Goal: Navigation & Orientation: Find specific page/section

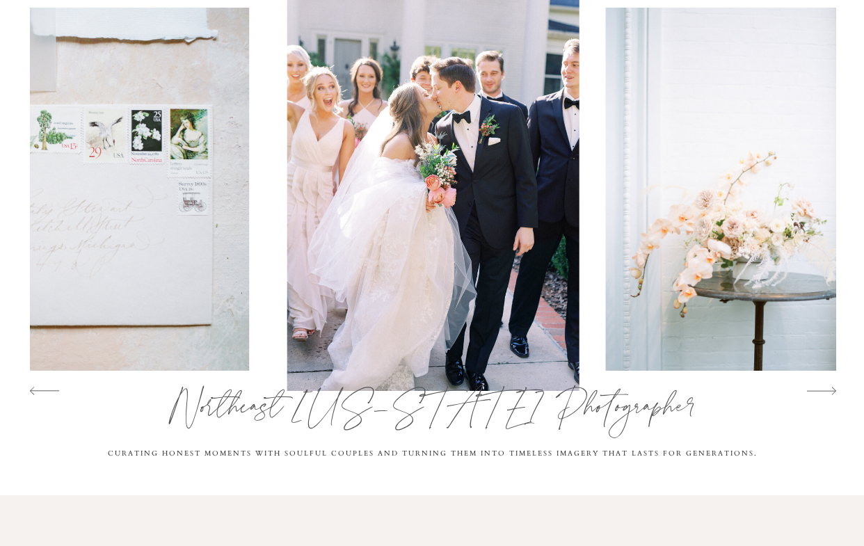
scroll to position [138, 0]
click at [829, 390] on icon at bounding box center [821, 391] width 29 height 29
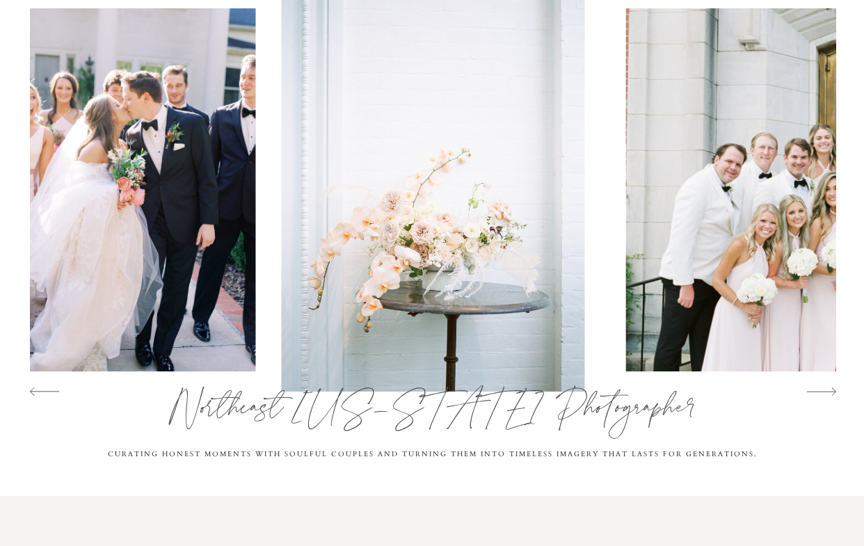
click at [829, 390] on icon at bounding box center [821, 391] width 29 height 29
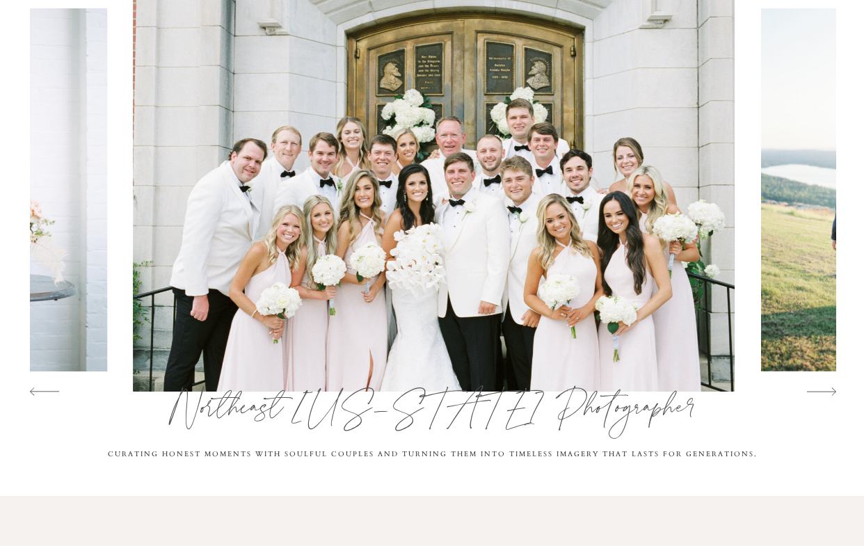
click at [829, 390] on icon at bounding box center [821, 391] width 29 height 29
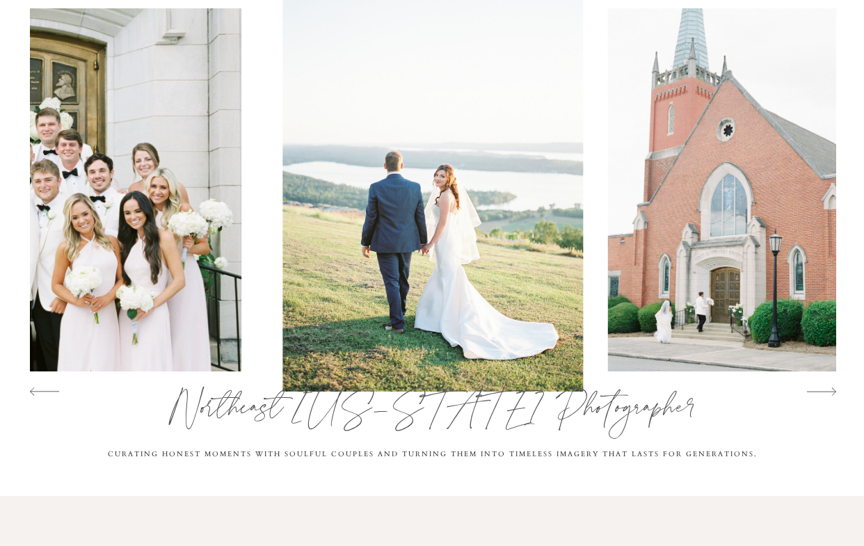
click at [829, 390] on icon at bounding box center [821, 391] width 29 height 29
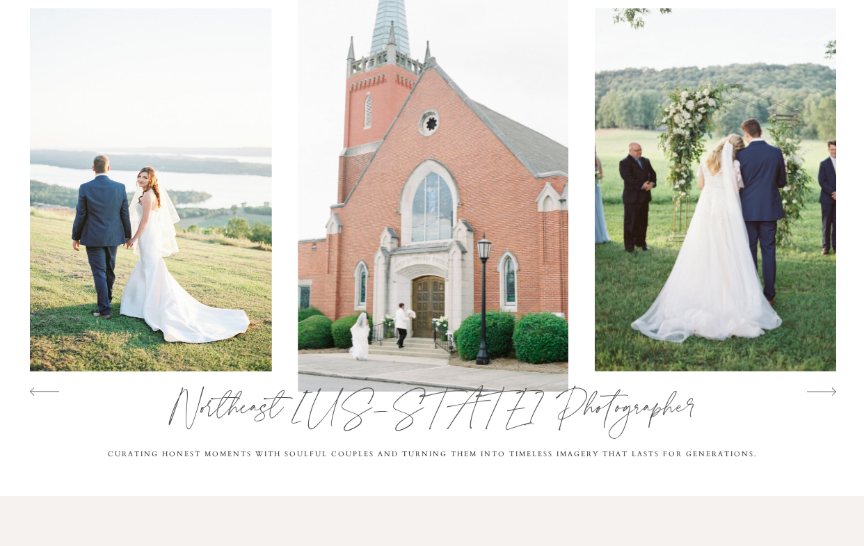
click at [829, 390] on icon at bounding box center [821, 391] width 29 height 29
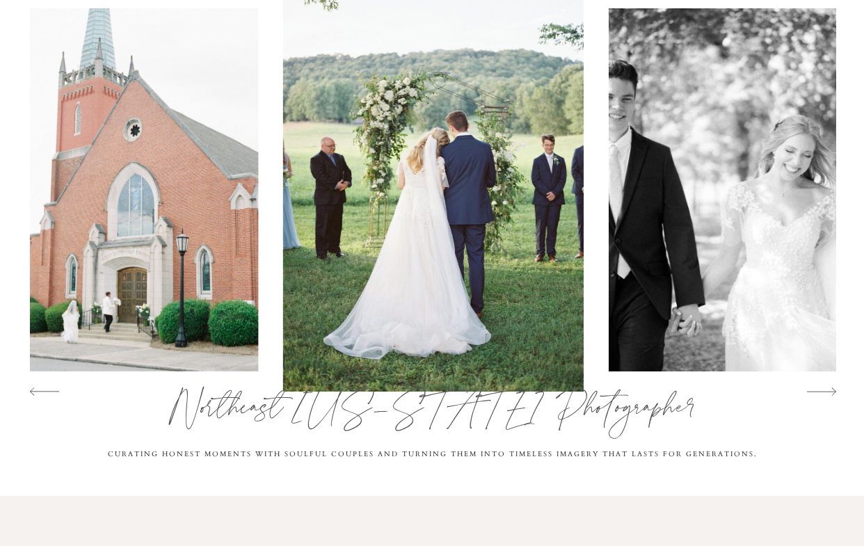
click at [829, 390] on icon at bounding box center [821, 391] width 29 height 29
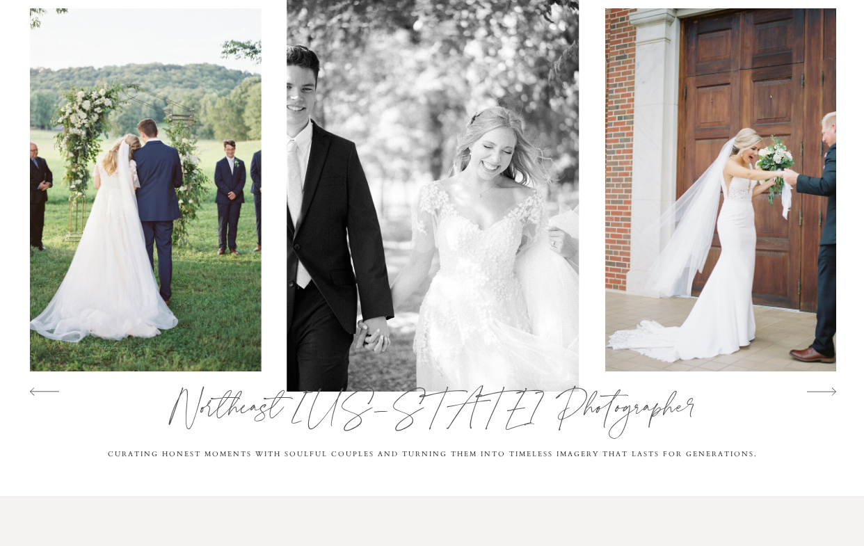
click at [829, 390] on icon at bounding box center [821, 391] width 29 height 29
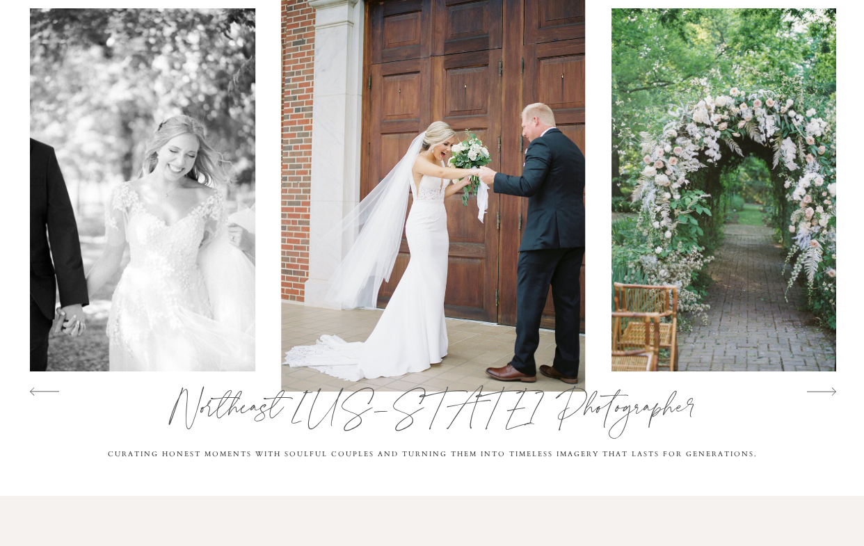
click at [829, 390] on icon at bounding box center [821, 391] width 29 height 29
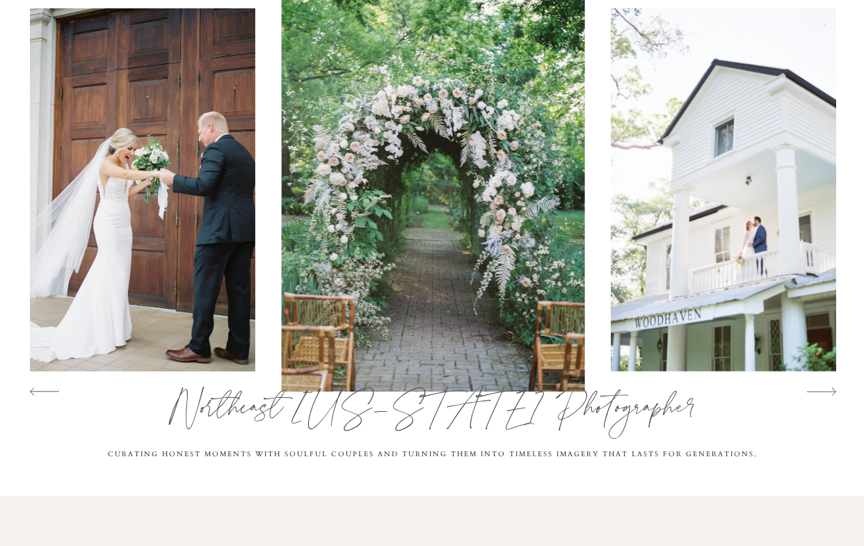
click at [829, 390] on icon at bounding box center [821, 391] width 29 height 29
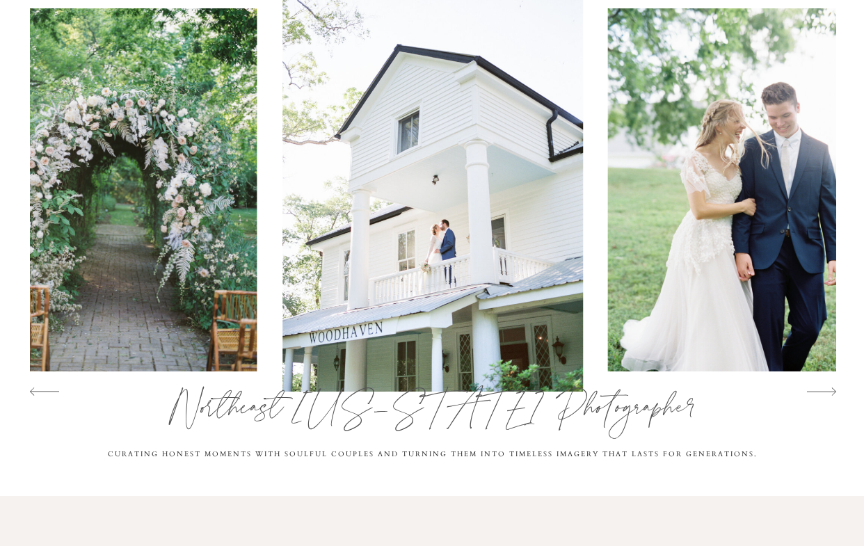
click at [829, 390] on icon at bounding box center [821, 391] width 29 height 29
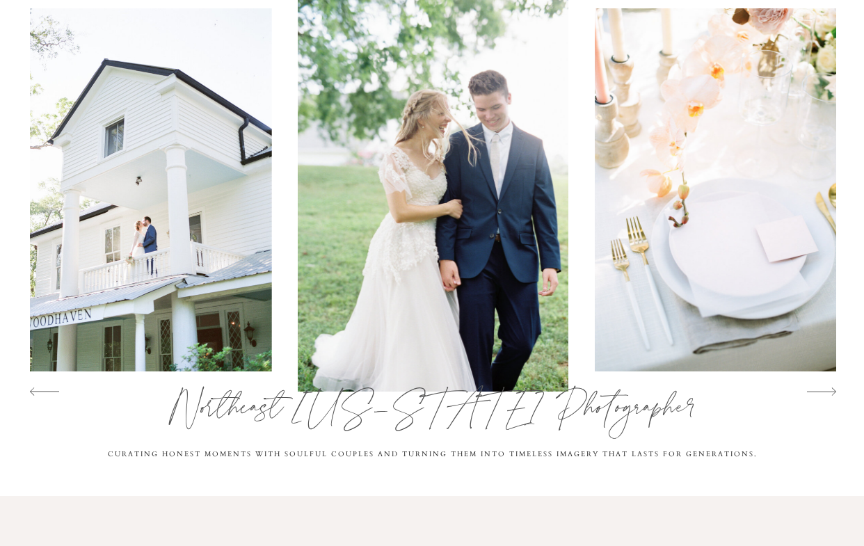
click at [829, 390] on icon at bounding box center [821, 391] width 29 height 29
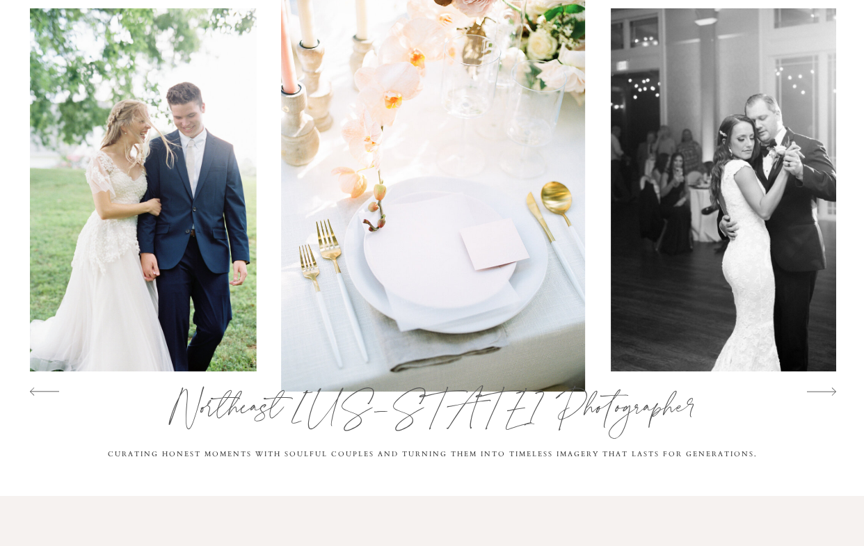
click at [829, 390] on icon at bounding box center [821, 391] width 29 height 29
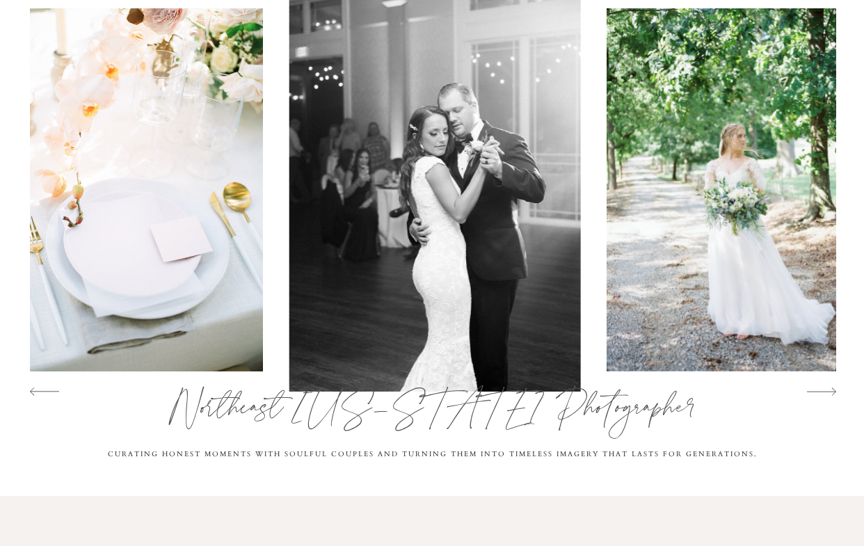
click at [829, 390] on icon at bounding box center [821, 391] width 29 height 29
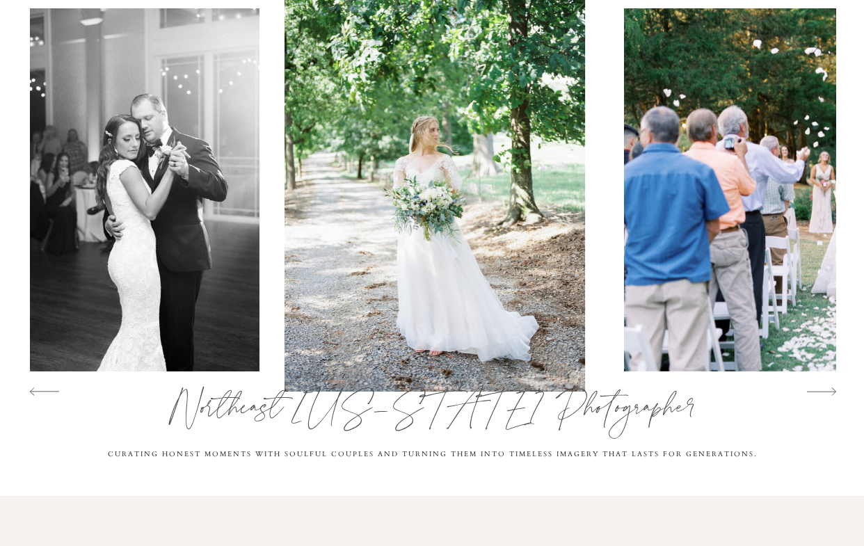
click at [829, 390] on icon at bounding box center [821, 391] width 29 height 29
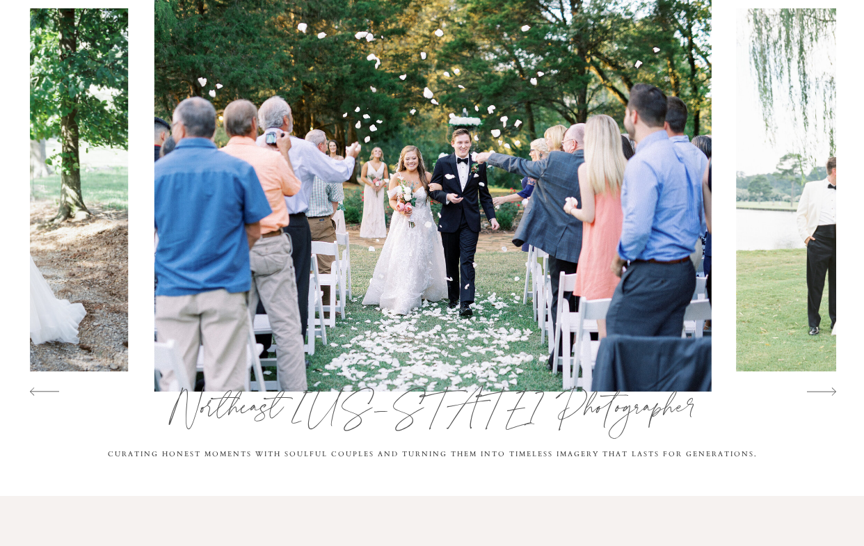
click at [829, 390] on icon at bounding box center [821, 391] width 29 height 29
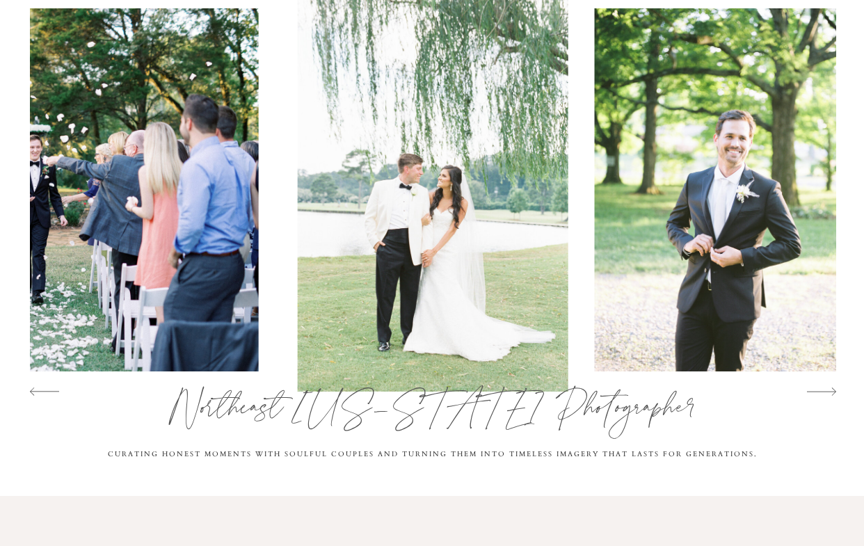
click at [829, 390] on icon at bounding box center [821, 391] width 29 height 29
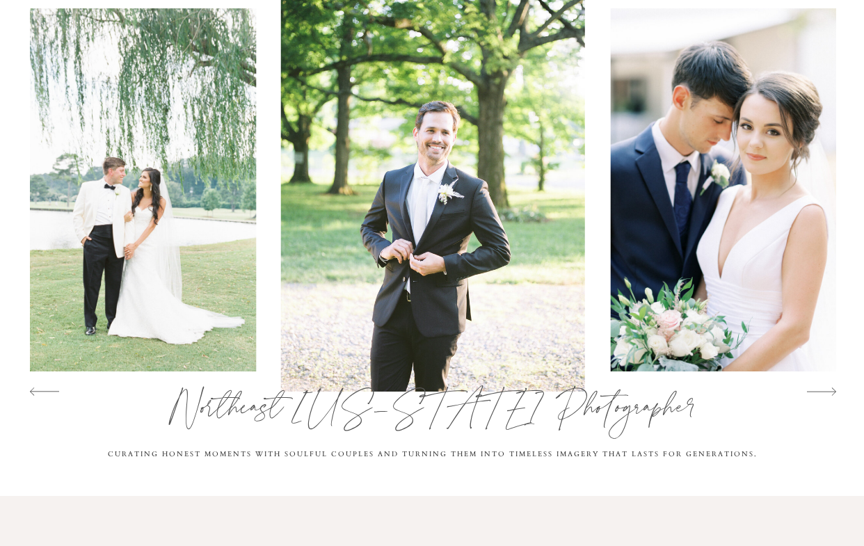
click at [829, 390] on icon at bounding box center [821, 391] width 29 height 29
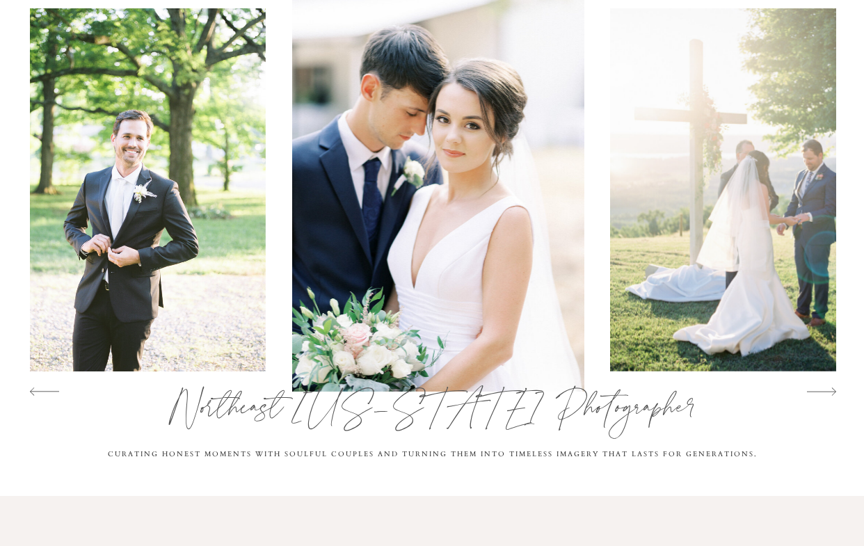
click at [829, 390] on icon at bounding box center [821, 391] width 29 height 29
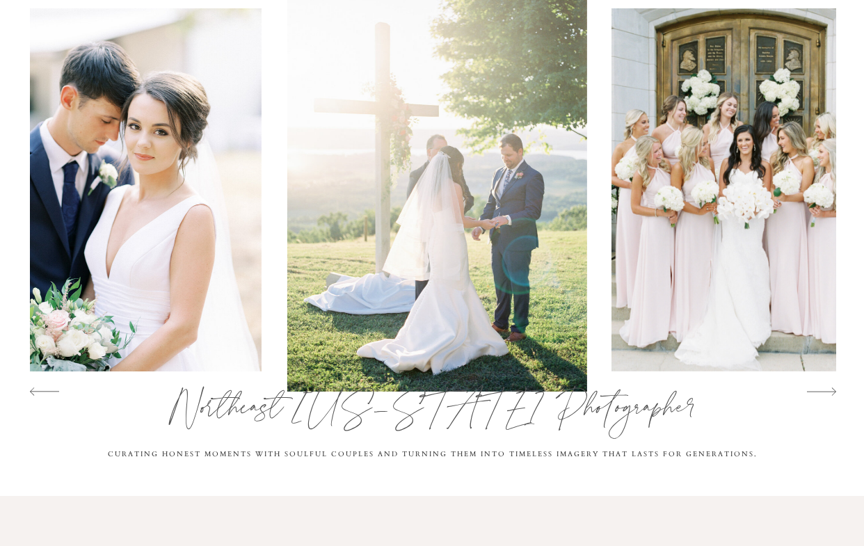
click at [829, 390] on icon at bounding box center [821, 391] width 29 height 29
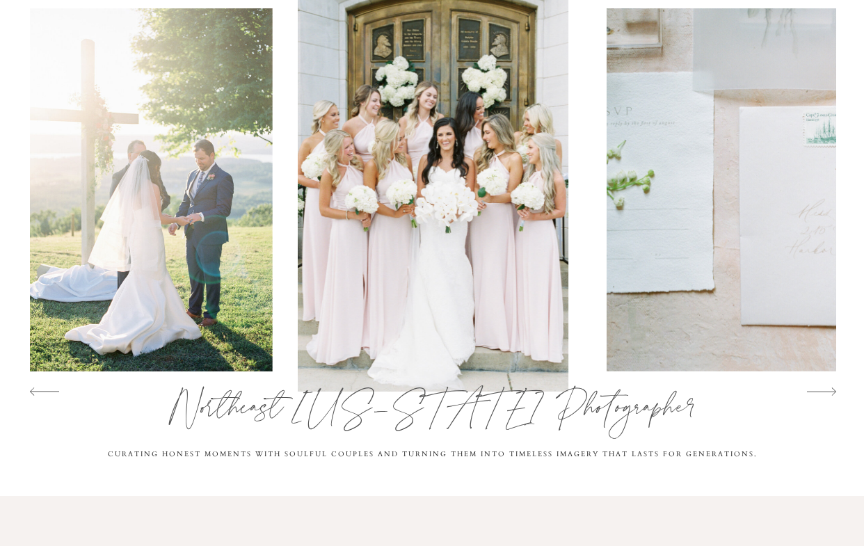
click at [829, 390] on icon at bounding box center [821, 391] width 29 height 29
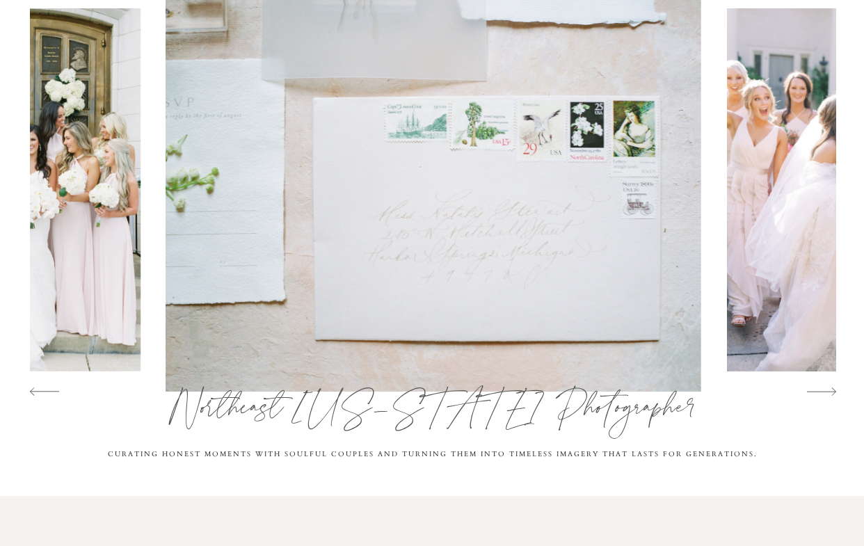
click at [829, 390] on icon at bounding box center [821, 391] width 29 height 29
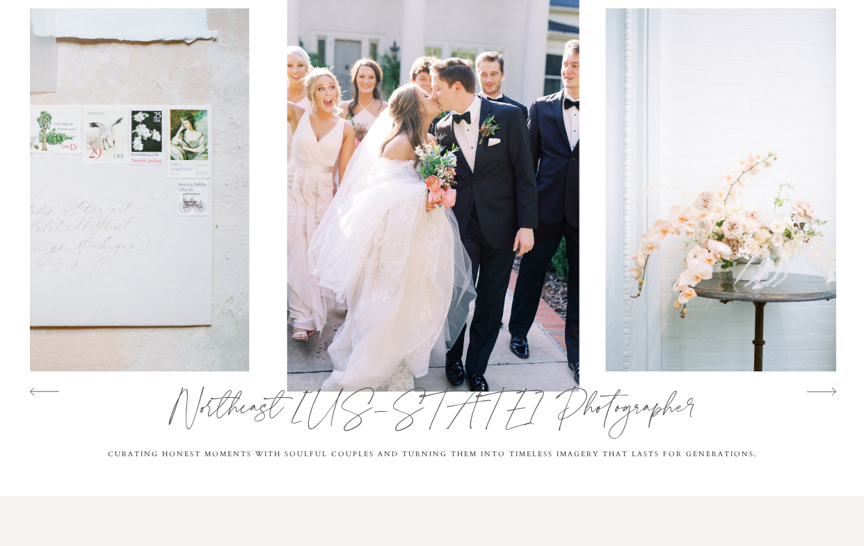
click at [825, 393] on icon at bounding box center [821, 391] width 29 height 29
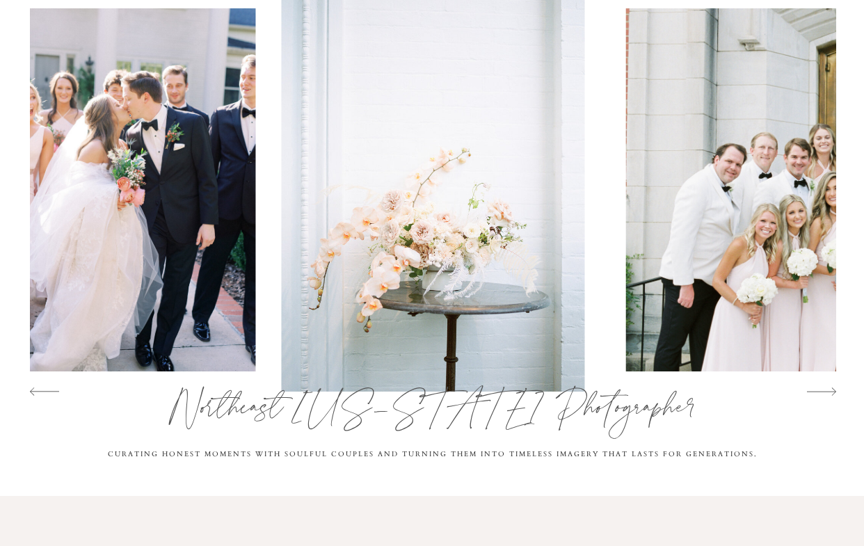
click at [825, 392] on icon at bounding box center [821, 391] width 29 height 29
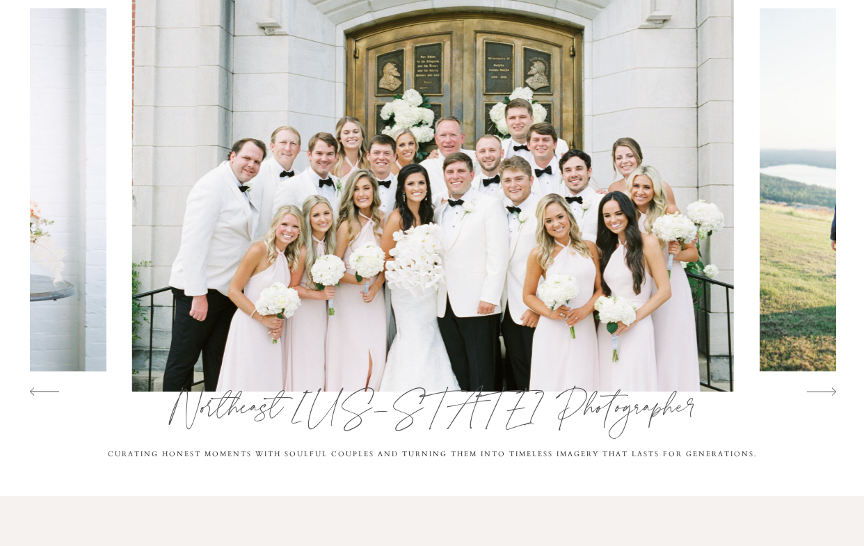
click at [825, 392] on icon at bounding box center [821, 391] width 29 height 29
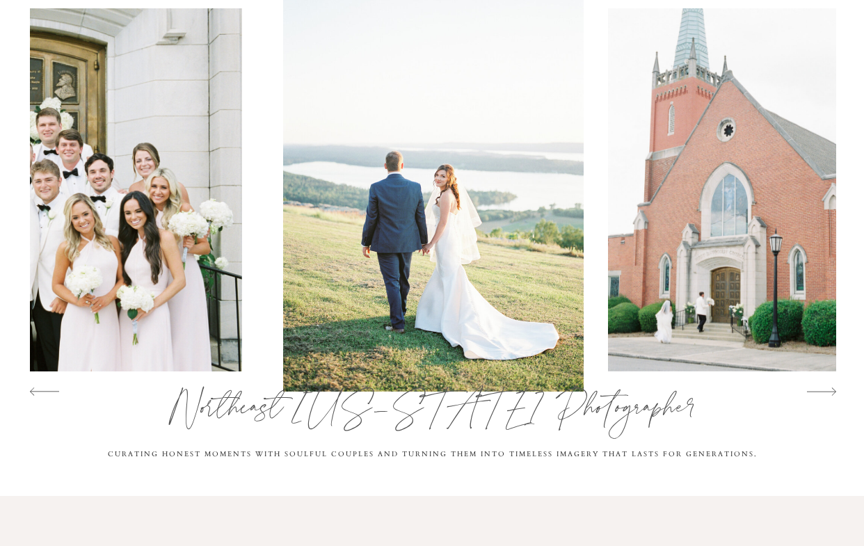
click at [825, 392] on icon at bounding box center [821, 391] width 29 height 29
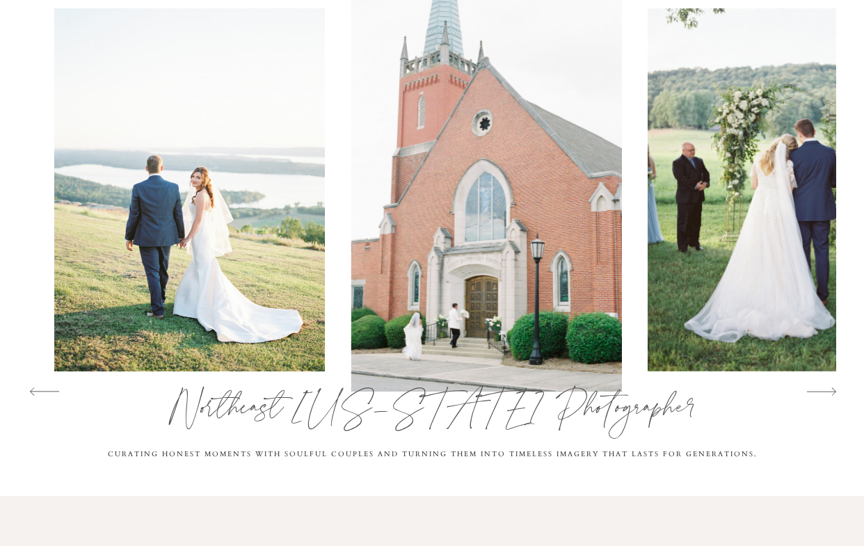
click at [825, 392] on icon at bounding box center [821, 391] width 29 height 29
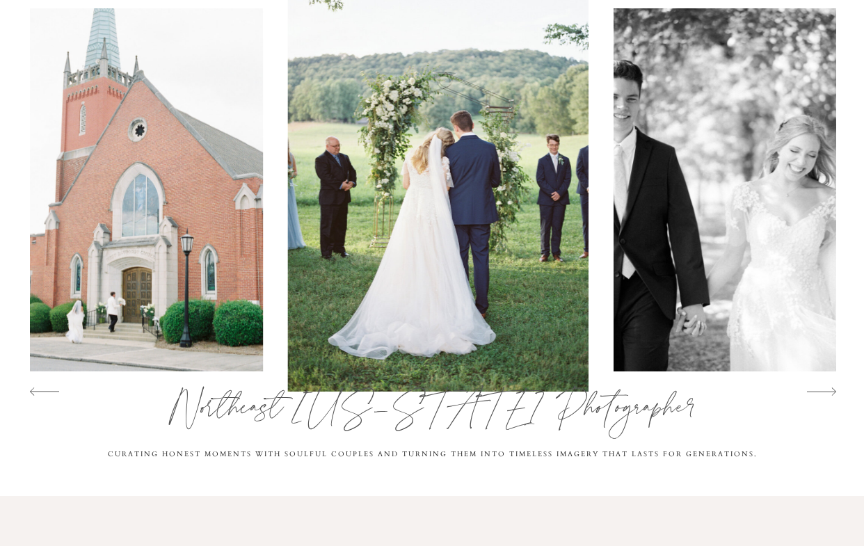
click at [825, 392] on icon at bounding box center [821, 391] width 29 height 29
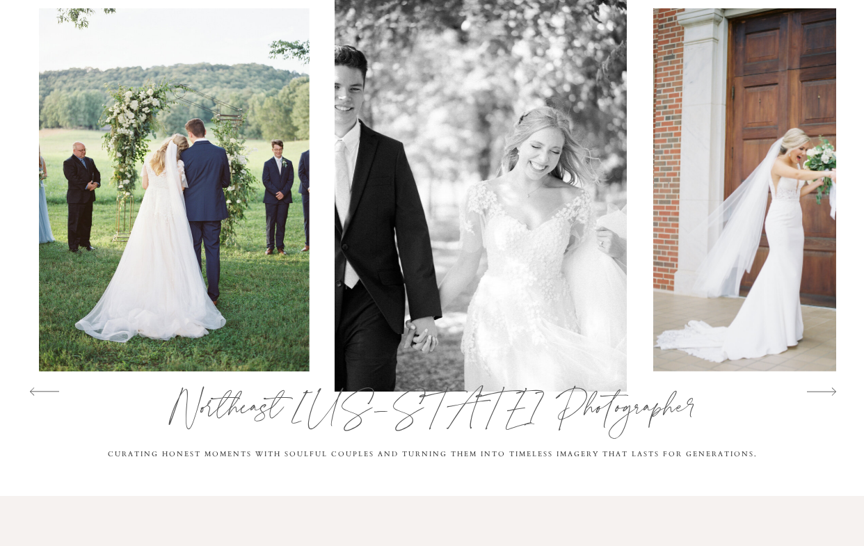
click at [825, 392] on icon at bounding box center [821, 391] width 29 height 29
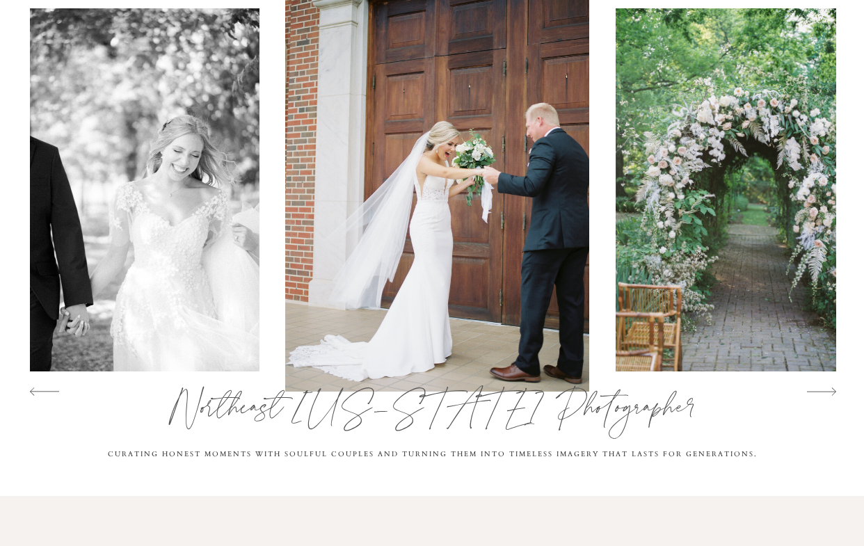
click at [825, 392] on icon at bounding box center [821, 391] width 29 height 29
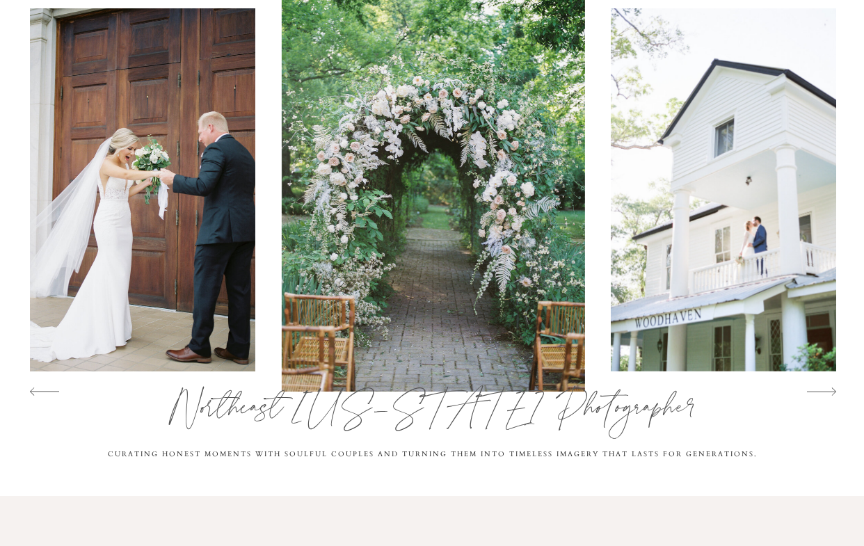
click at [825, 392] on icon at bounding box center [821, 391] width 29 height 29
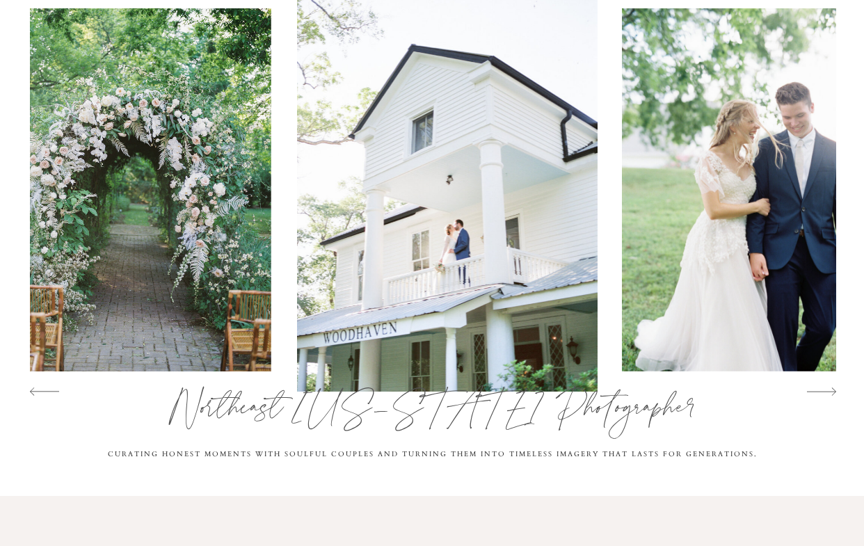
click at [825, 392] on icon at bounding box center [821, 391] width 29 height 29
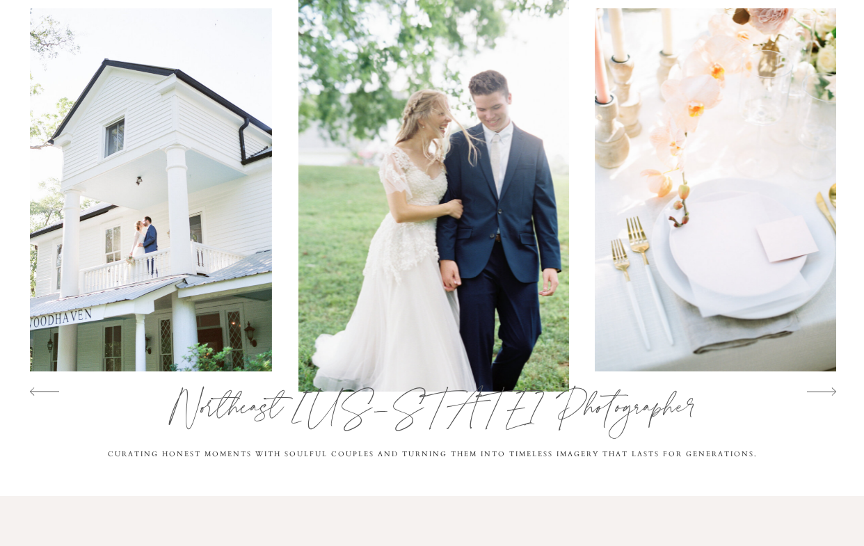
click at [825, 392] on icon at bounding box center [821, 391] width 29 height 29
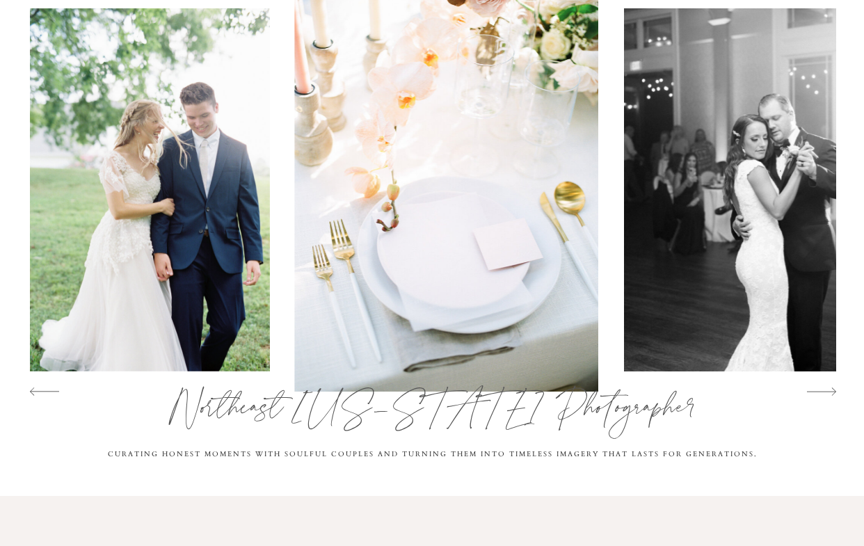
click at [825, 392] on icon at bounding box center [821, 391] width 29 height 29
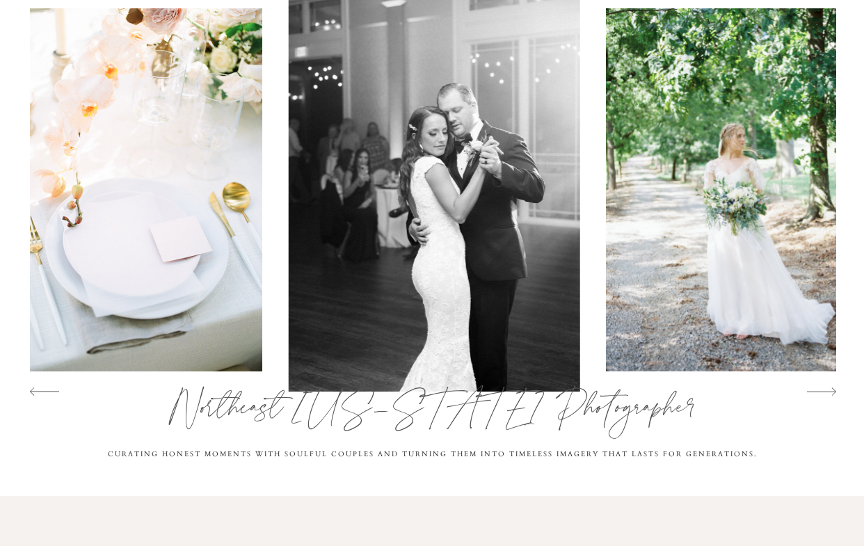
click at [825, 392] on icon at bounding box center [821, 391] width 29 height 29
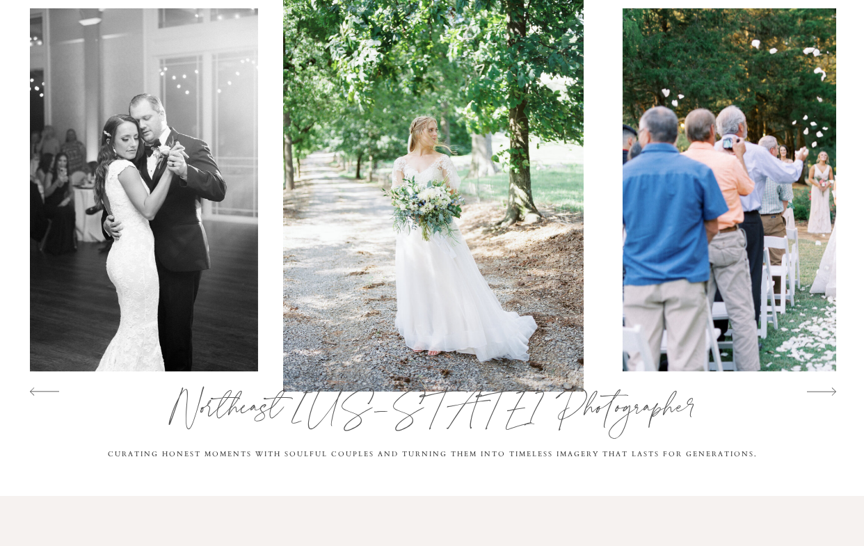
click at [825, 392] on icon at bounding box center [821, 391] width 29 height 29
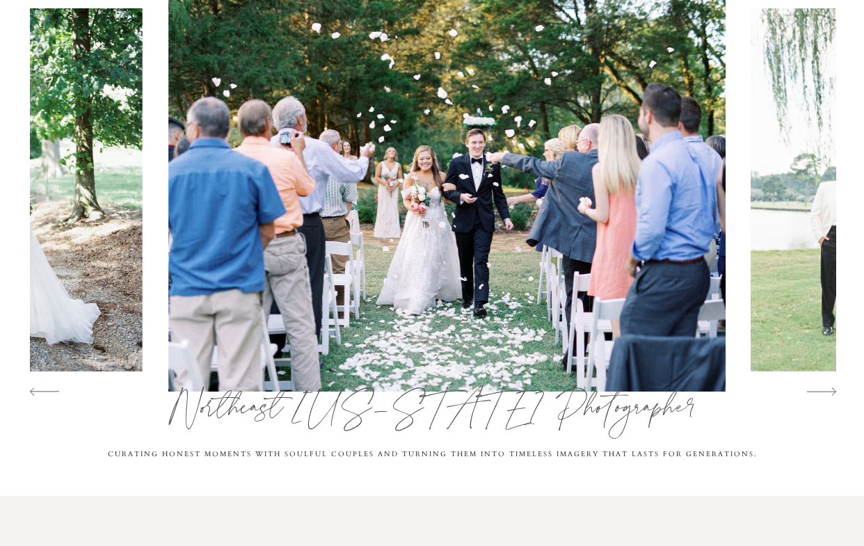
click at [825, 392] on icon at bounding box center [821, 391] width 29 height 29
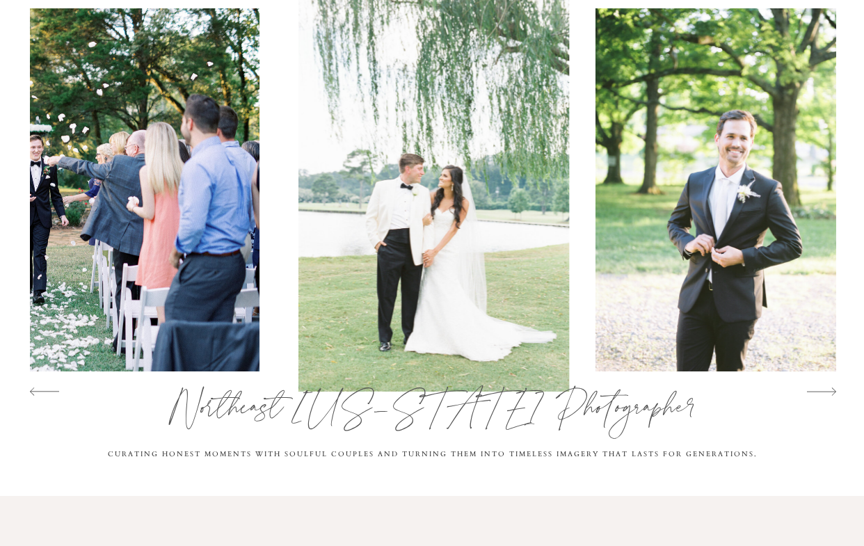
click at [825, 392] on icon at bounding box center [821, 391] width 29 height 29
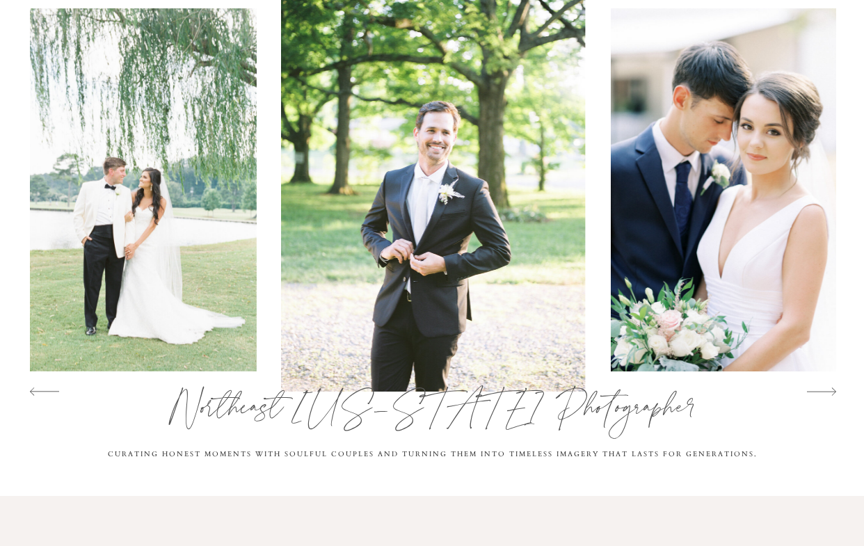
click at [825, 392] on icon at bounding box center [821, 391] width 29 height 29
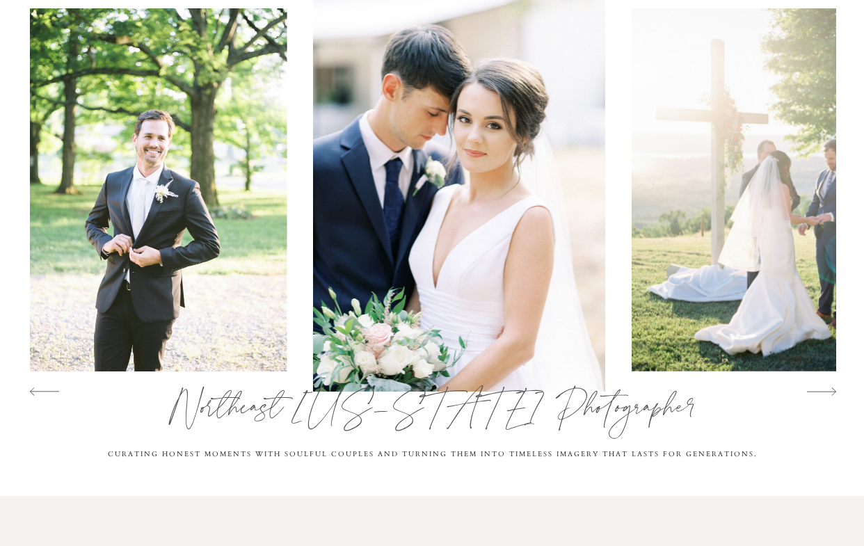
click at [825, 392] on icon at bounding box center [821, 391] width 29 height 29
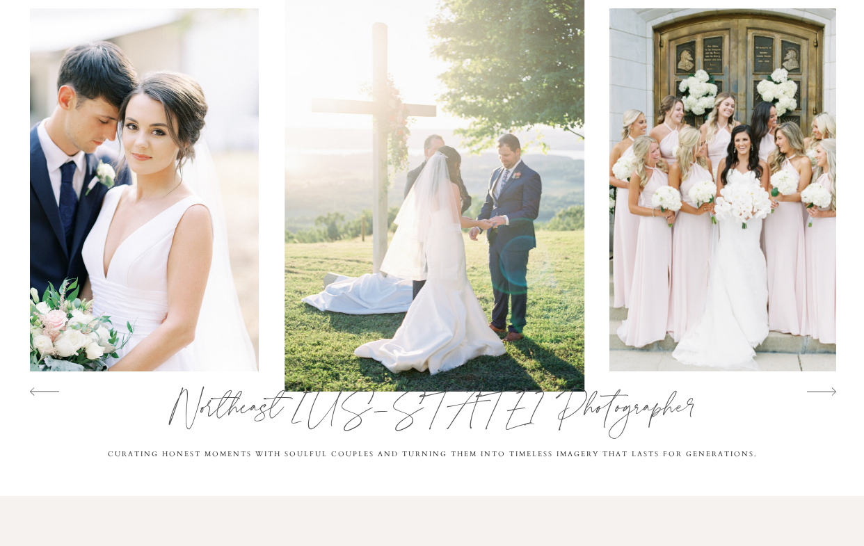
click at [825, 392] on icon at bounding box center [821, 391] width 29 height 29
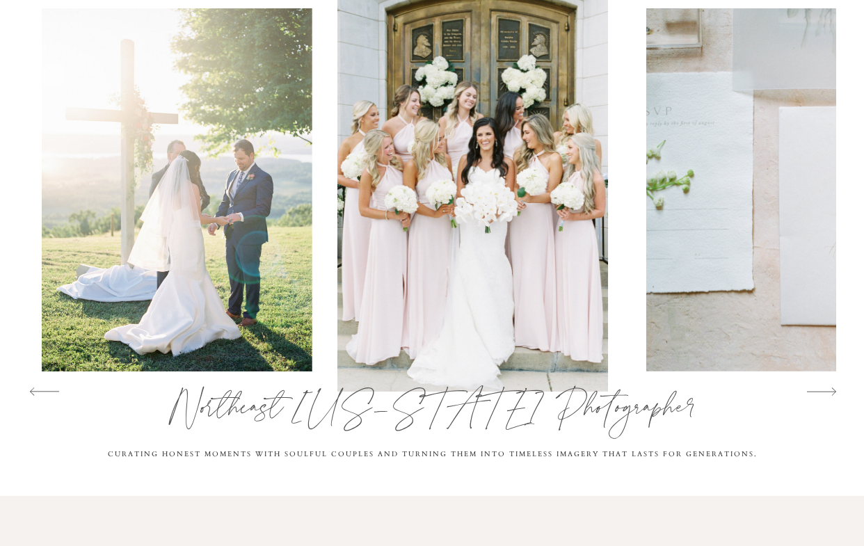
click at [825, 392] on icon at bounding box center [821, 391] width 29 height 29
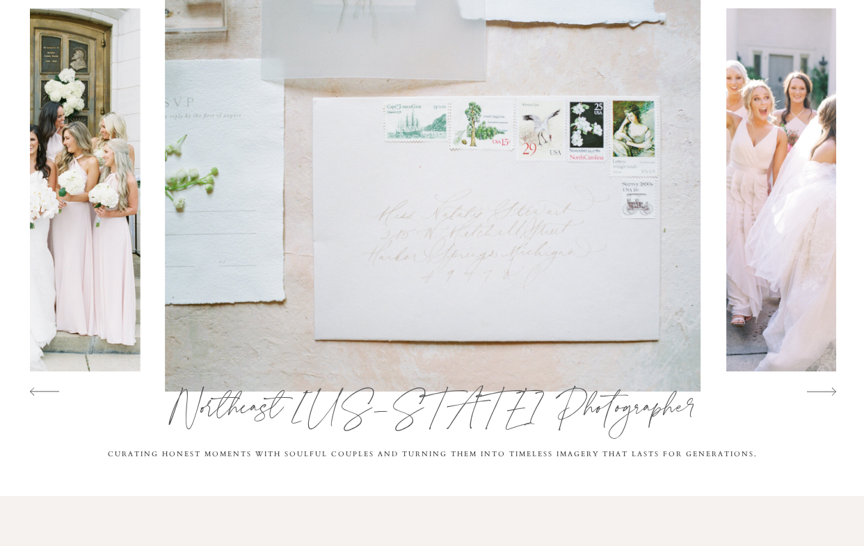
click at [825, 392] on icon at bounding box center [821, 391] width 29 height 29
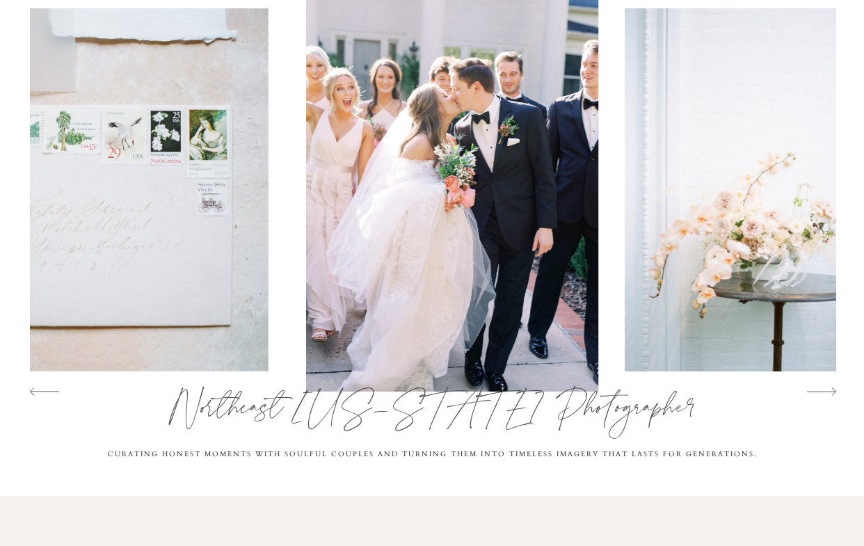
click at [825, 392] on icon at bounding box center [821, 391] width 29 height 29
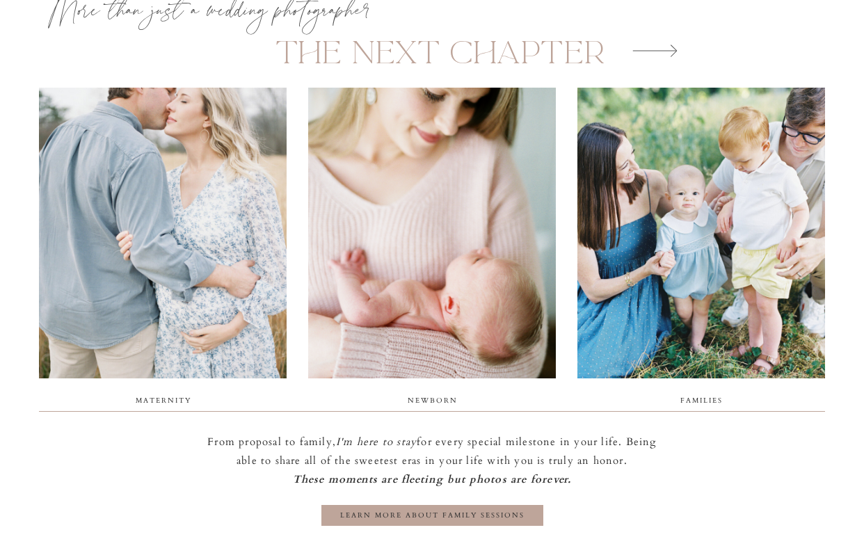
scroll to position [2538, 0]
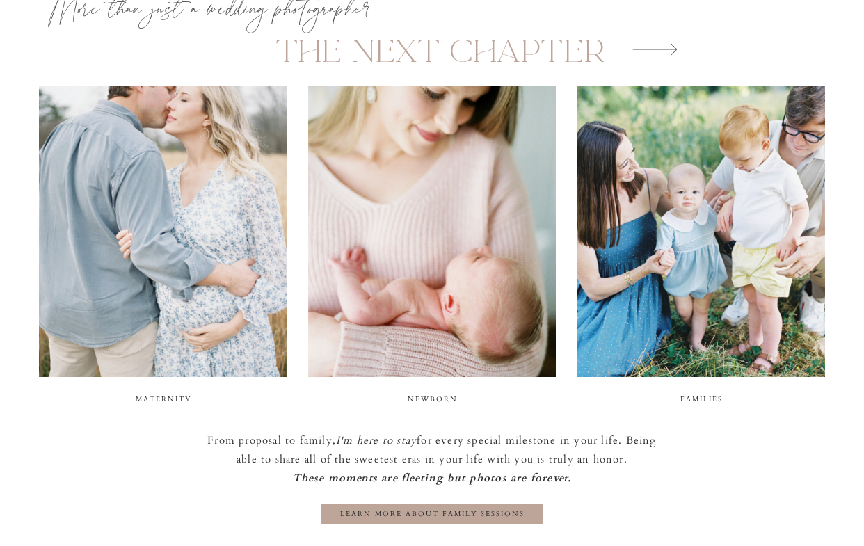
click at [674, 49] on icon at bounding box center [655, 49] width 45 height 29
